Goal: Task Accomplishment & Management: Manage account settings

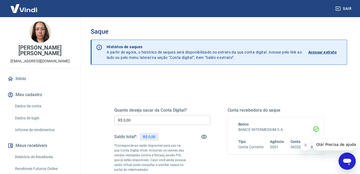
click at [41, 159] on link "Relatório de Recebíveis" at bounding box center [43, 157] width 61 height 11
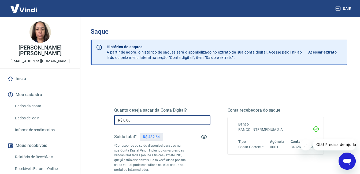
click at [193, 121] on input "R$ 0,00" at bounding box center [162, 120] width 96 height 10
type input "R$ 482,64"
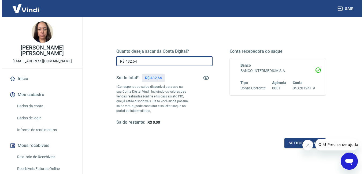
scroll to position [96, 0]
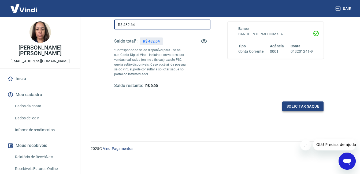
click at [306, 105] on button "Solicitar saque" at bounding box center [302, 107] width 41 height 10
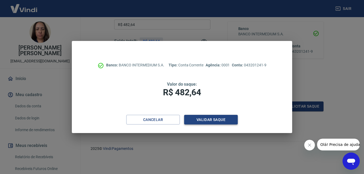
click at [212, 119] on button "Validar saque" at bounding box center [211, 120] width 54 height 10
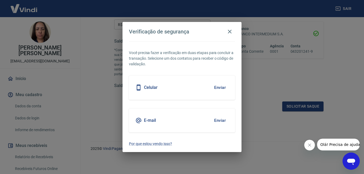
click at [224, 87] on button "Enviar" at bounding box center [219, 87] width 17 height 11
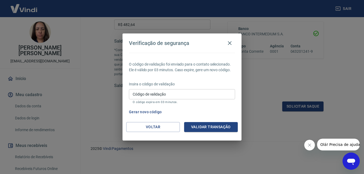
click at [153, 94] on input "Código de validação" at bounding box center [182, 94] width 106 height 10
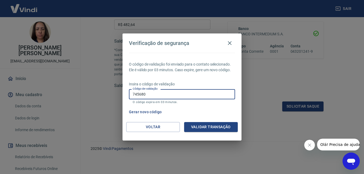
type input "745680"
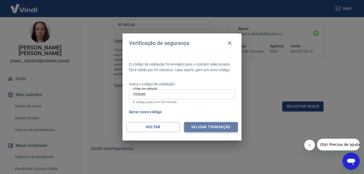
click at [209, 128] on button "Validar transação" at bounding box center [211, 127] width 54 height 10
